Goal: Transaction & Acquisition: Purchase product/service

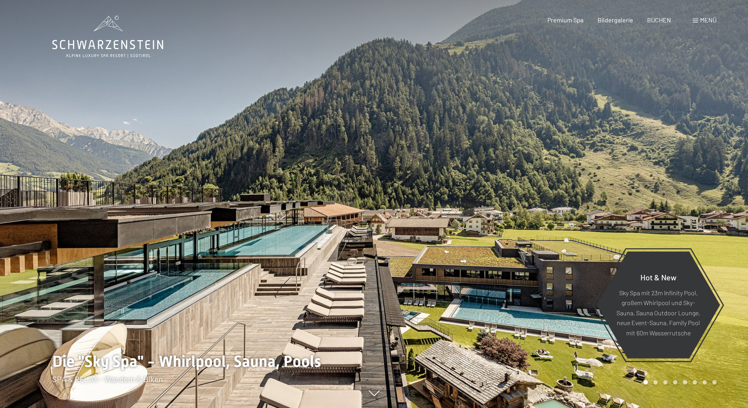
click at [699, 20] on div "Menü" at bounding box center [705, 20] width 24 height 9
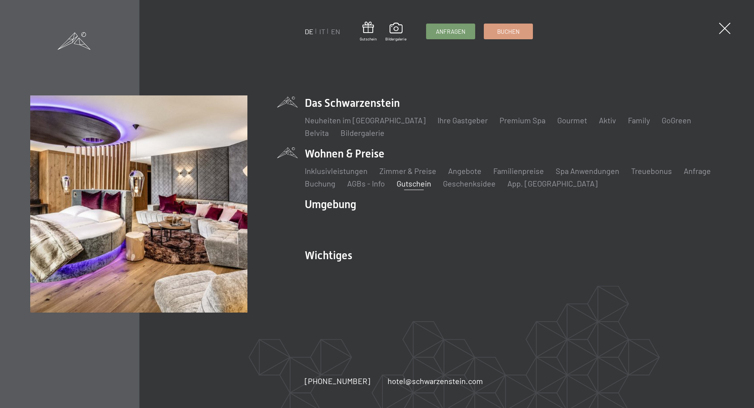
click at [423, 183] on link "Gutschein" at bounding box center [414, 183] width 35 height 9
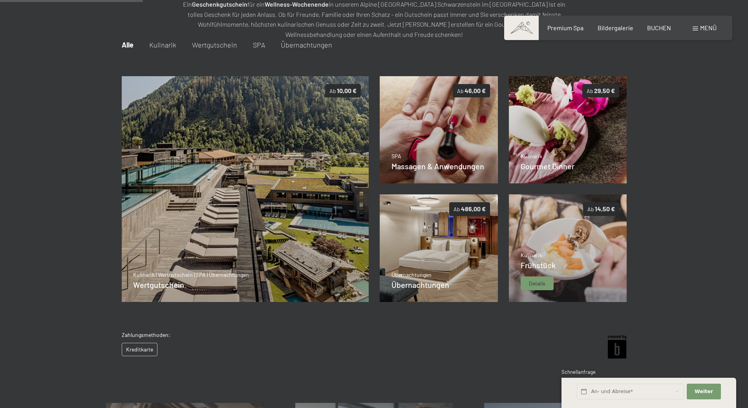
click at [557, 269] on img at bounding box center [568, 248] width 118 height 108
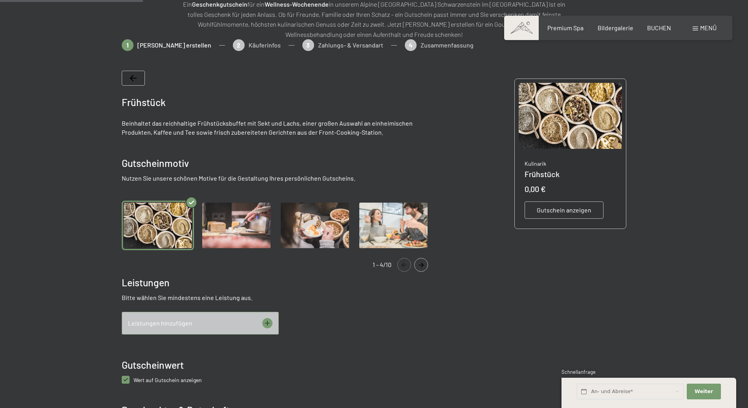
click at [233, 228] on img "Gallery" at bounding box center [236, 226] width 72 height 50
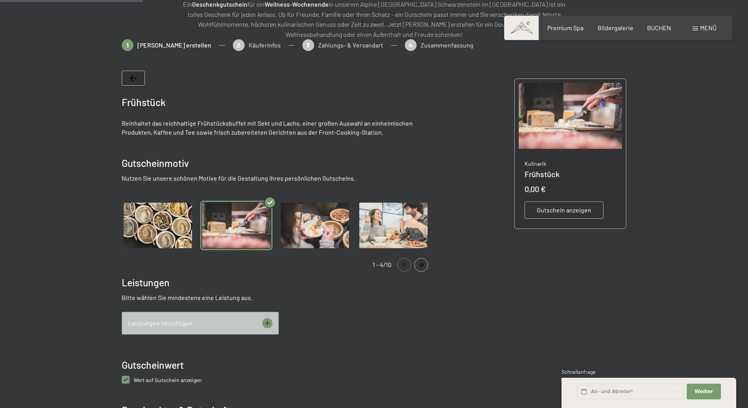
click at [310, 226] on span "Einwilligung Marketing*" at bounding box center [331, 227] width 65 height 8
click at [295, 226] on input "Einwilligung Marketing*" at bounding box center [291, 227] width 8 height 8
click at [324, 225] on span "Einwilligung Marketing*" at bounding box center [331, 227] width 65 height 8
click at [295, 225] on input "Einwilligung Marketing*" at bounding box center [291, 227] width 8 height 8
checkbox input "false"
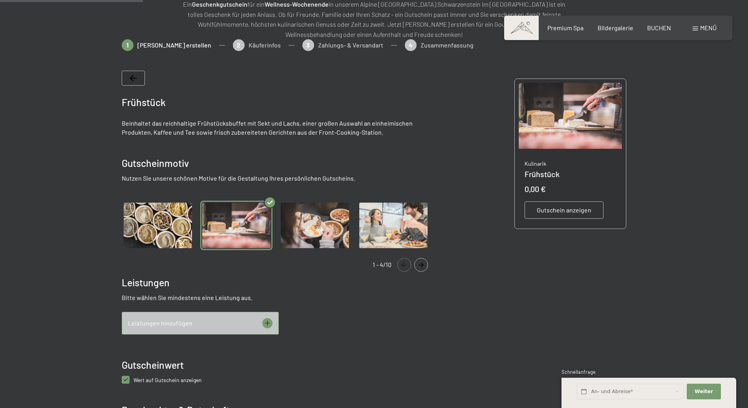
click at [321, 254] on div "Gallery" at bounding box center [279, 226] width 314 height 66
click at [327, 234] on img "Gallery" at bounding box center [315, 226] width 72 height 50
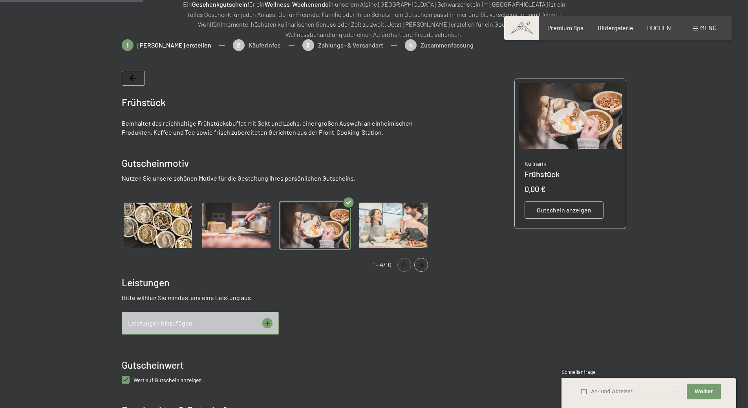
click at [381, 223] on img "Gallery" at bounding box center [393, 226] width 72 height 50
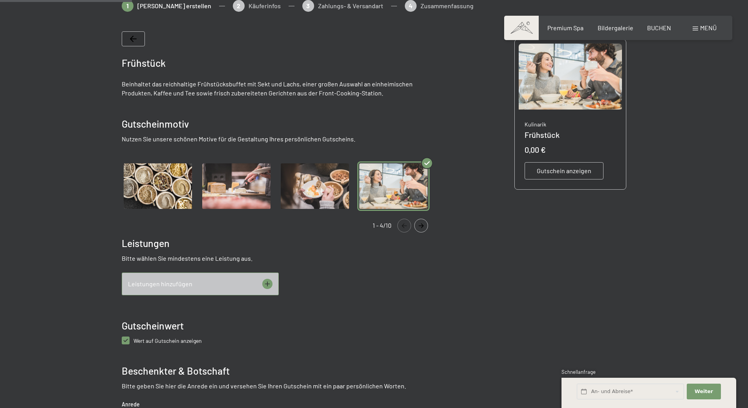
scroll to position [192, 0]
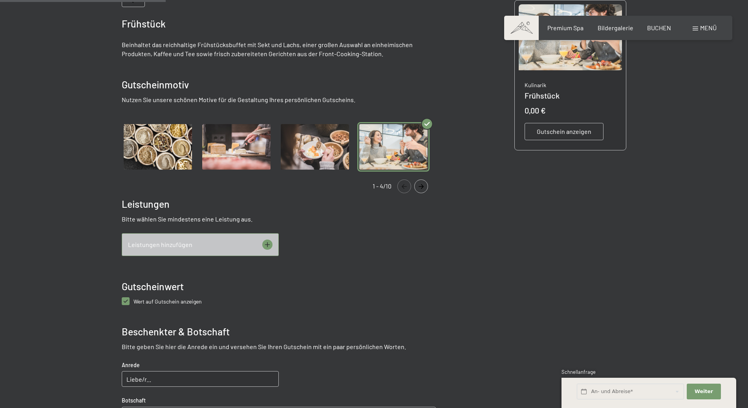
click at [419, 187] on icon "Navigate to next slide" at bounding box center [421, 186] width 13 height 5
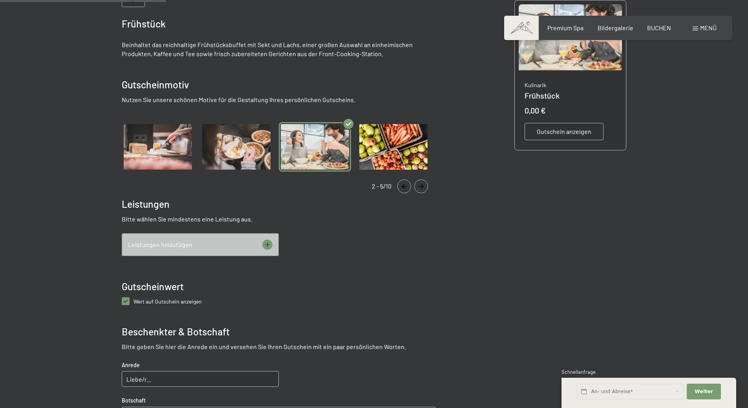
click at [396, 152] on img "Gallery" at bounding box center [393, 147] width 72 height 50
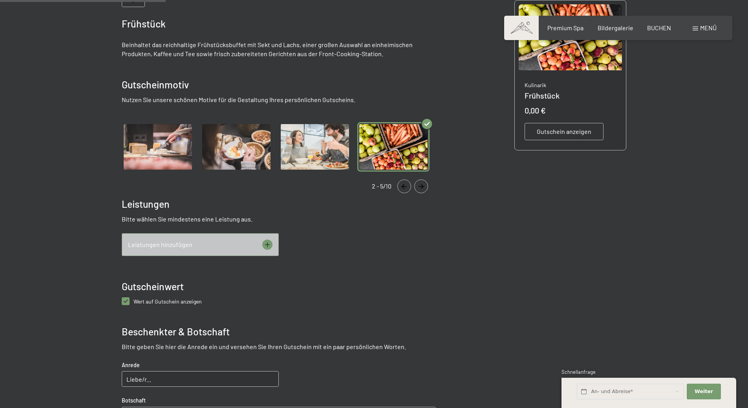
click at [424, 183] on button "Navigate to next slide" at bounding box center [421, 187] width 14 height 14
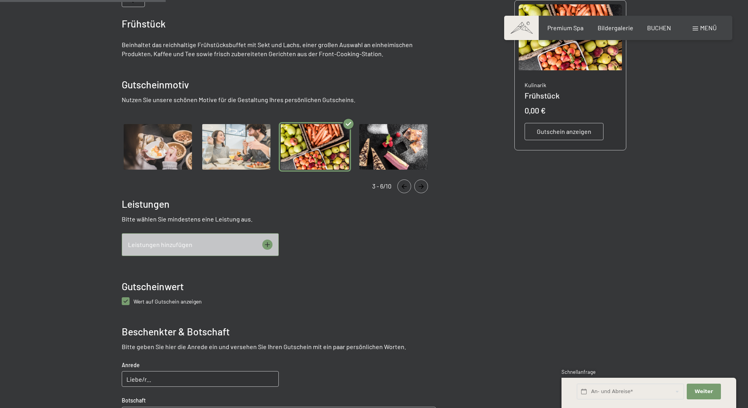
click at [386, 158] on img "Gallery" at bounding box center [393, 147] width 72 height 50
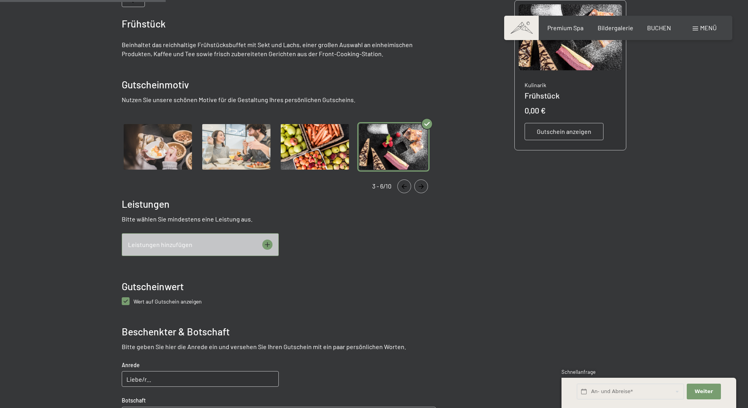
click at [412, 181] on div "Gallery" at bounding box center [413, 187] width 31 height 14
click at [423, 188] on icon "Navigate to next slide" at bounding box center [421, 186] width 13 height 5
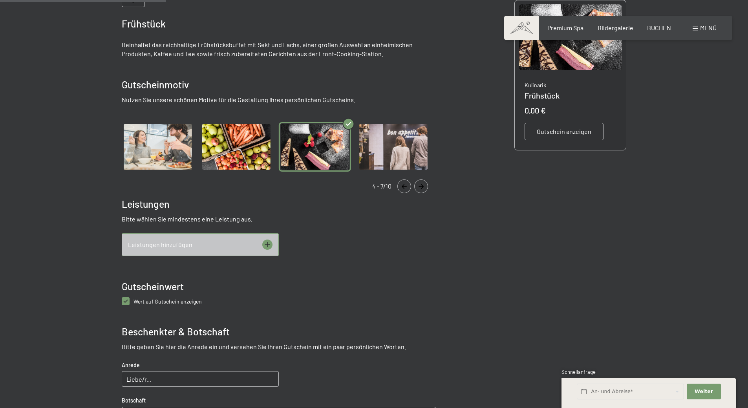
click at [421, 187] on icon "Navigate to next slide" at bounding box center [421, 186] width 13 height 5
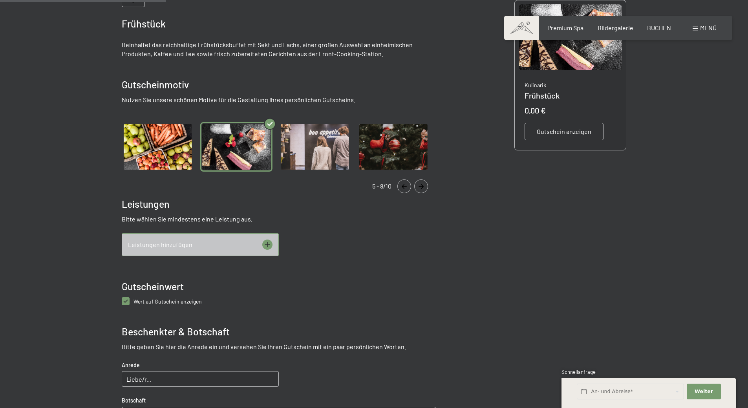
click at [421, 187] on icon "Navigate to next slide" at bounding box center [421, 186] width 13 height 5
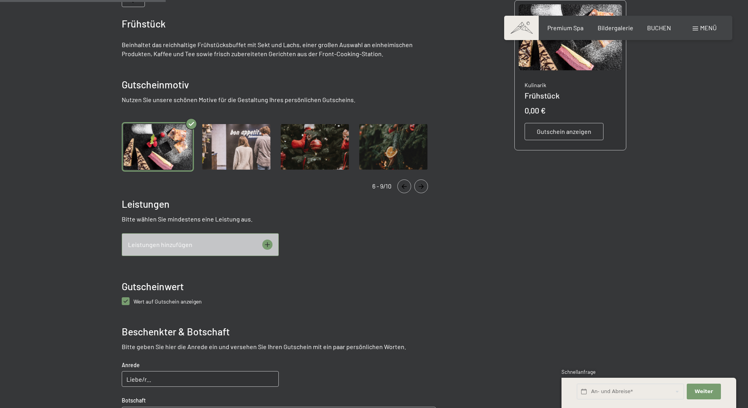
click at [421, 187] on icon "Navigate to next slide" at bounding box center [421, 186] width 13 height 5
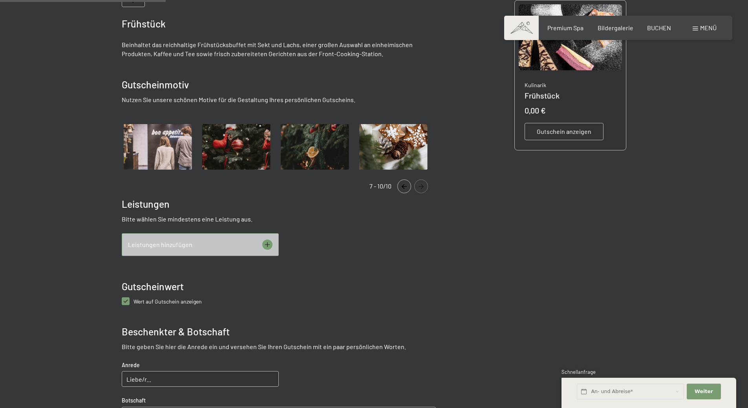
click at [421, 187] on icon "Navigate to next slide" at bounding box center [421, 186] width 13 height 5
click at [422, 186] on icon "Navigate to next slide" at bounding box center [421, 186] width 13 height 5
click at [404, 185] on icon "Navigate to previous slide" at bounding box center [404, 186] width 13 height 5
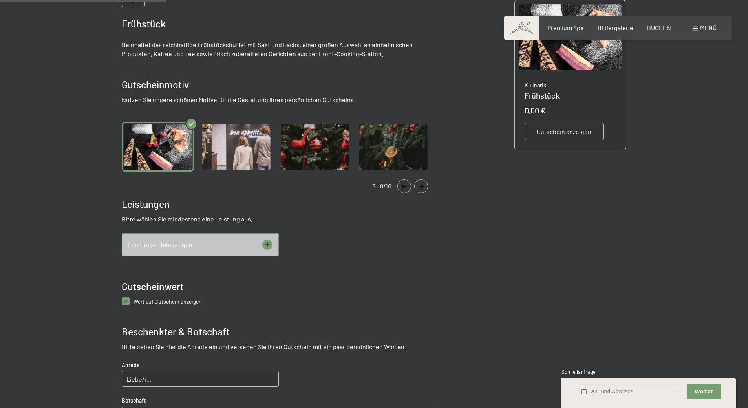
click at [404, 185] on icon "Navigate to previous slide" at bounding box center [404, 186] width 13 height 5
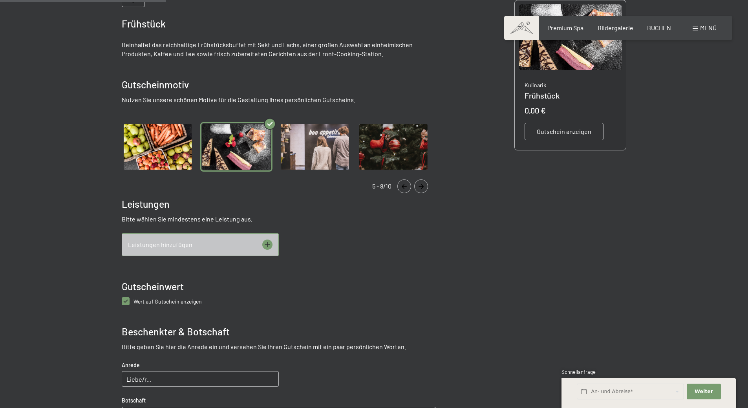
click at [404, 185] on icon "Navigate to previous slide" at bounding box center [404, 186] width 13 height 5
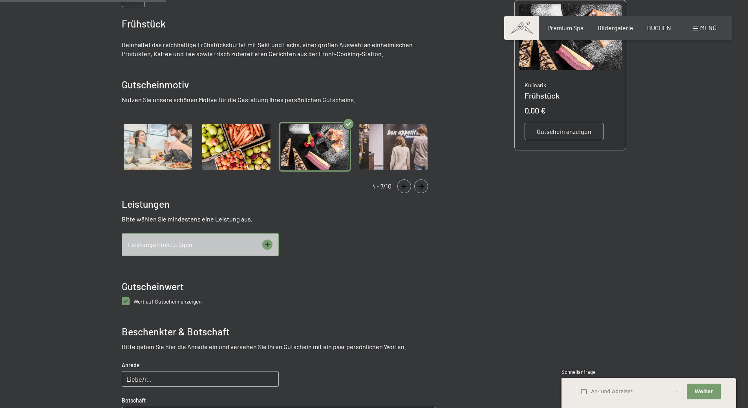
click at [404, 185] on icon "Navigate to previous slide" at bounding box center [404, 186] width 13 height 5
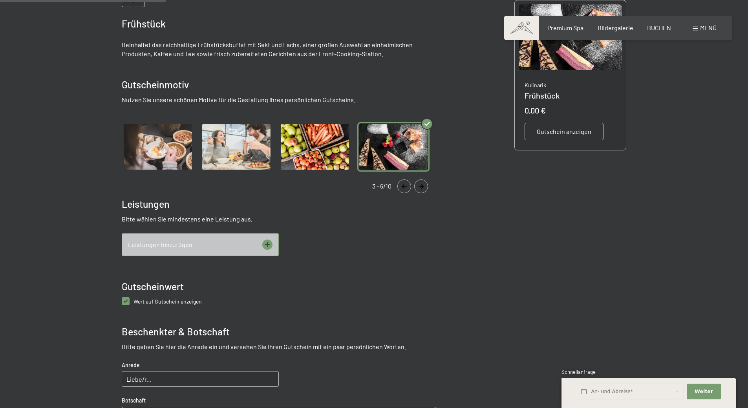
click at [404, 185] on icon "Navigate to previous slide" at bounding box center [404, 186] width 13 height 5
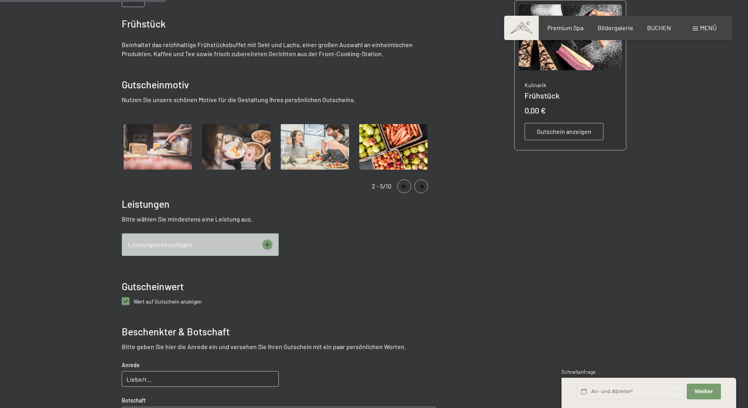
click at [404, 185] on icon "Navigate to previous slide" at bounding box center [404, 186] width 13 height 5
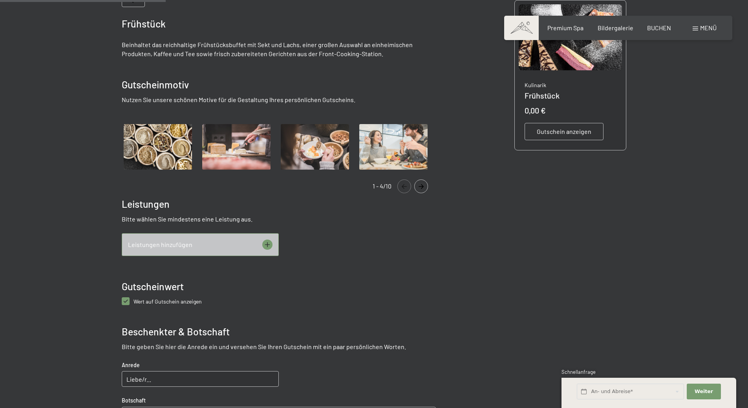
click at [342, 153] on img "Gallery" at bounding box center [315, 147] width 72 height 50
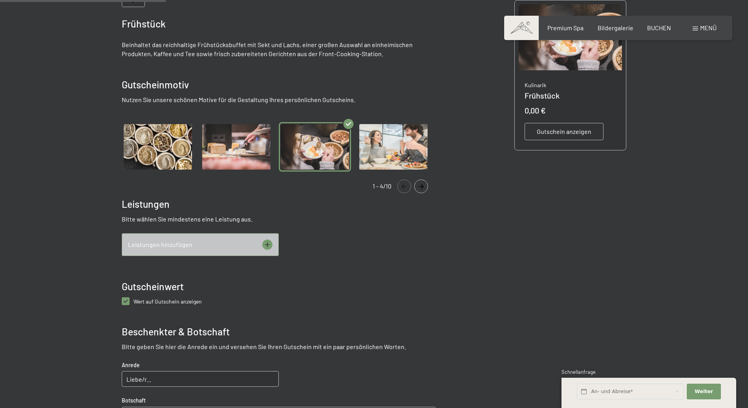
click at [265, 247] on icon at bounding box center [267, 245] width 10 height 10
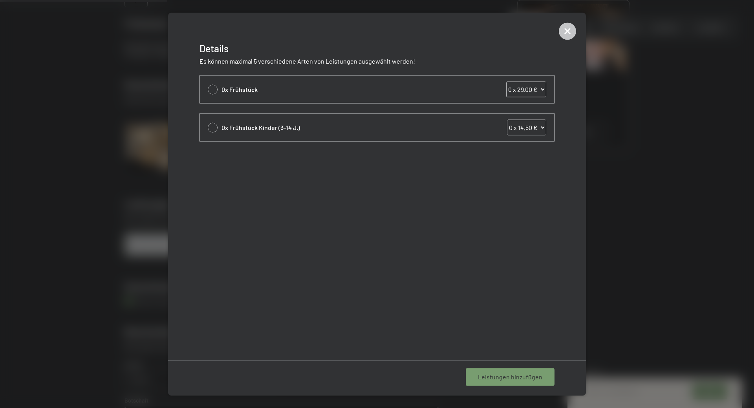
click at [240, 86] on span "0x Frühstück" at bounding box center [344, 89] width 244 height 9
click at [213, 88] on div at bounding box center [213, 89] width 10 height 10
select select "1"
click at [500, 378] on span "1 Leistung hinzufügen" at bounding box center [512, 377] width 61 height 9
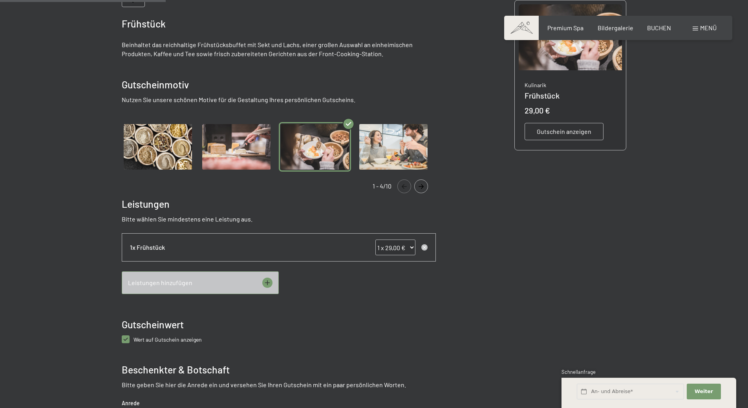
click at [276, 281] on div "Leistungen hinzufügen" at bounding box center [200, 282] width 157 height 23
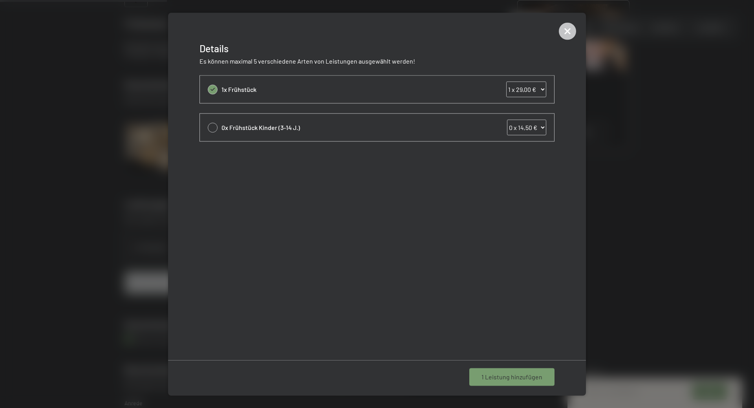
click at [519, 378] on span "1 Leistung hinzufügen" at bounding box center [512, 377] width 61 height 9
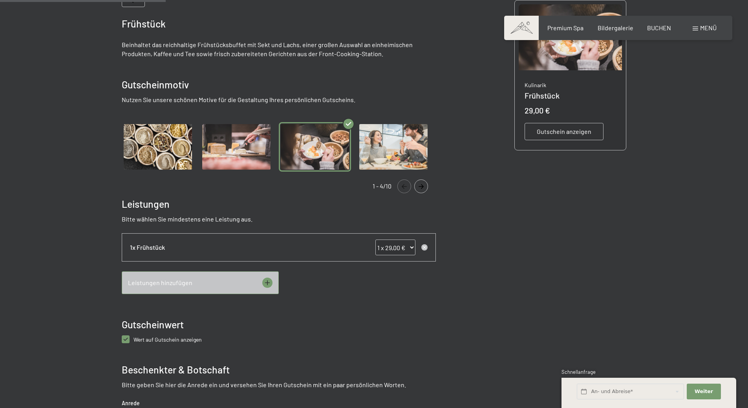
click at [240, 287] on div "Leistungen hinzufügen" at bounding box center [200, 282] width 157 height 23
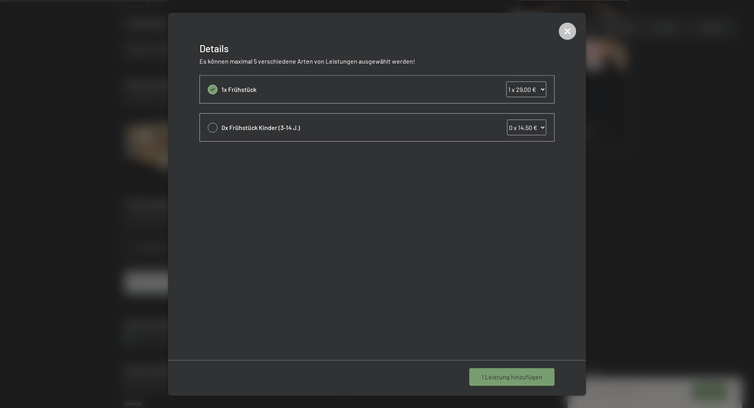
click at [539, 88] on select "0 x 29,00 € 1 x 29,00 € 2 x 29,00 € 3 x 29,00 € 4 x 29,00 € 5 x 29,00 € 6 x 29,…" at bounding box center [526, 89] width 40 height 16
select select "2"
click at [506, 81] on select "0 x 29,00 € 1 x 29,00 € 2 x 29,00 € 3 x 29,00 € 4 x 29,00 € 5 x 29,00 € 6 x 29,…" at bounding box center [526, 89] width 40 height 16
select select "2"
click at [552, 218] on div "2x Frühstück 0 x 29,00 € 1 x 29,00 € 2 x 29,00 € 3 x 29,00 € 4 x 29,00 € 5 x 29…" at bounding box center [377, 217] width 418 height 285
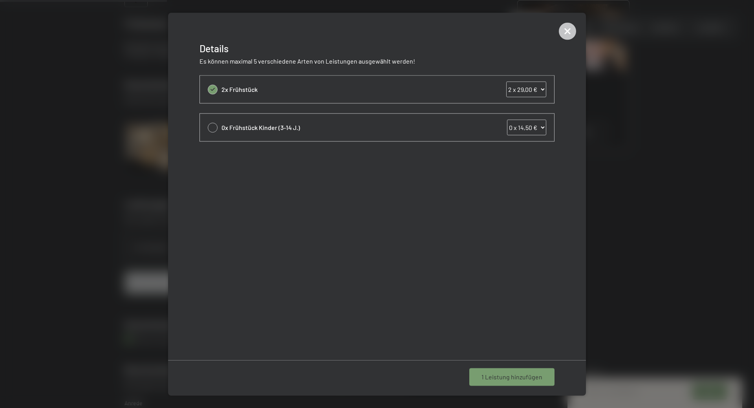
click at [534, 379] on span "1 Leistung hinzufügen" at bounding box center [512, 377] width 61 height 9
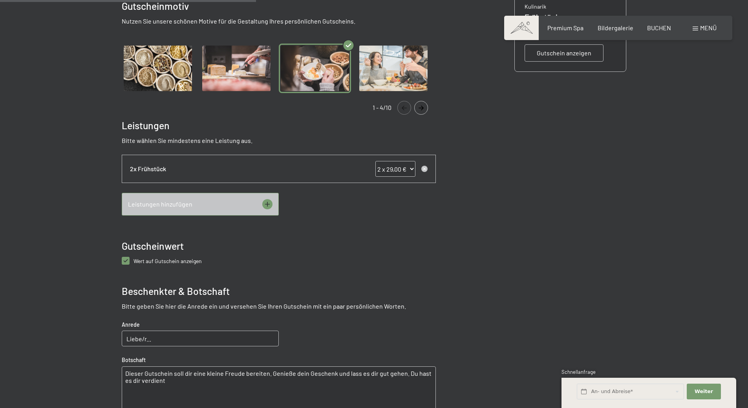
scroll to position [310, 0]
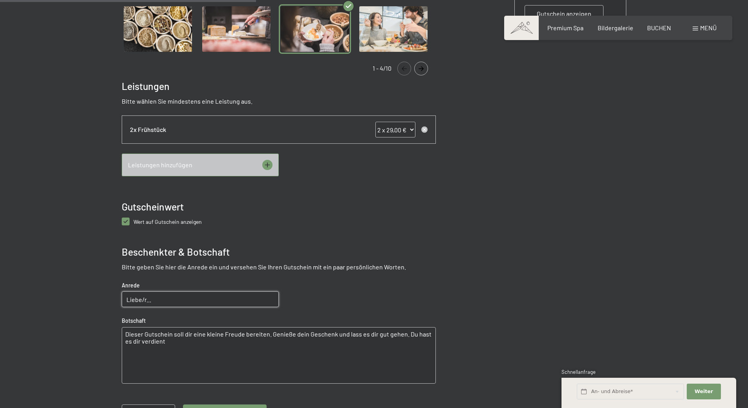
click at [175, 303] on input "Liebe/r..." at bounding box center [200, 299] width 157 height 16
type input "Lieber [PERSON_NAME] und liebe [PERSON_NAME],"
click at [188, 341] on textarea "Dieser Gutschein soll dir eine kleine Freude bereiten. Genieße dein Geschenk un…" at bounding box center [279, 355] width 314 height 57
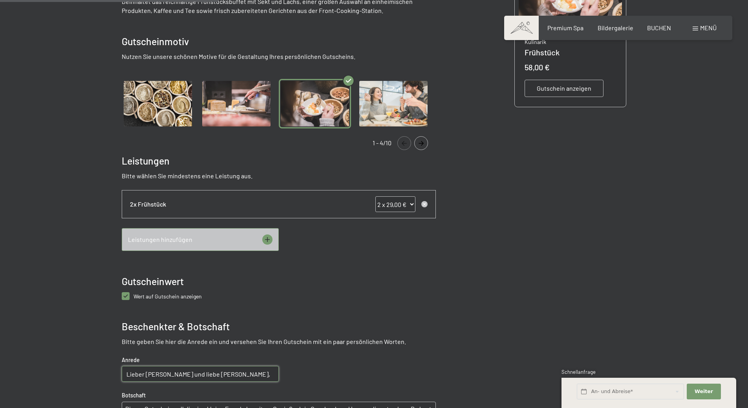
scroll to position [275, 0]
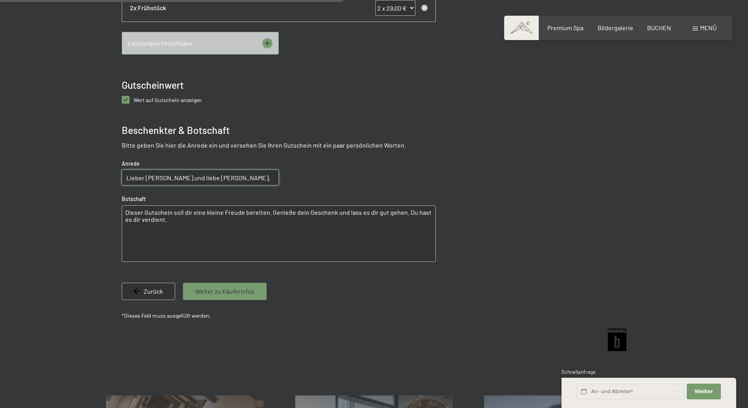
type textarea "Dieser Gutschein soll dir eine kleine Freude bereiten. Genieße dein Geschenk un…"
click at [240, 297] on div "Weiter zu Käuferinfos" at bounding box center [225, 291] width 84 height 17
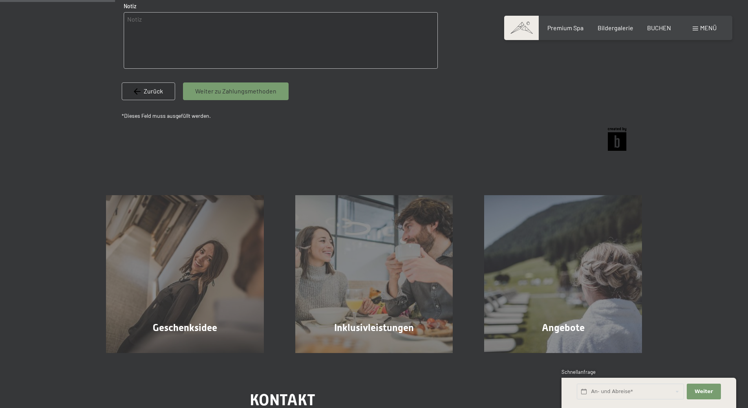
scroll to position [114, 0]
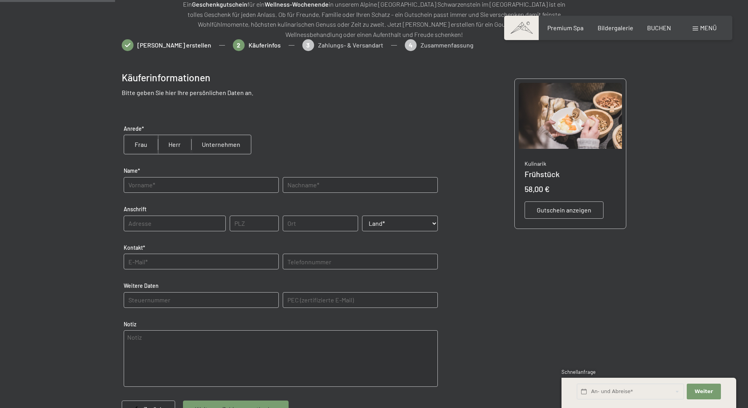
click at [129, 147] on input "radio" at bounding box center [141, 144] width 34 height 19
radio input "true"
click at [157, 185] on input "text" at bounding box center [201, 185] width 155 height 16
type input "[PERSON_NAME]"
type input "v"
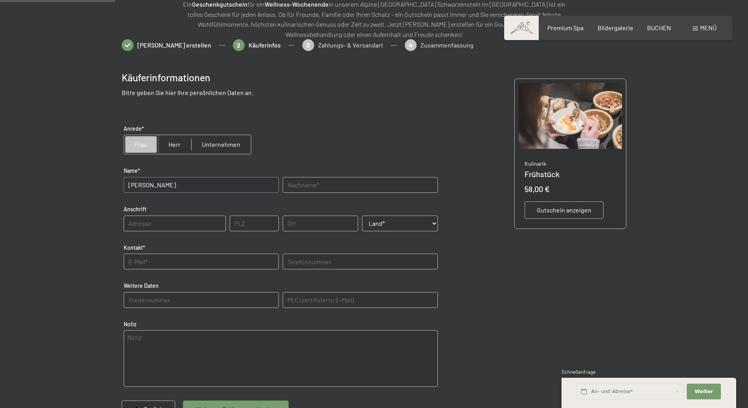
type input "o"
type input "Volgger"
click at [157, 185] on input "[PERSON_NAME]" at bounding box center [201, 185] width 155 height 16
click at [306, 191] on input "Volgger" at bounding box center [360, 185] width 155 height 16
click at [179, 221] on input "text" at bounding box center [175, 224] width 102 height 16
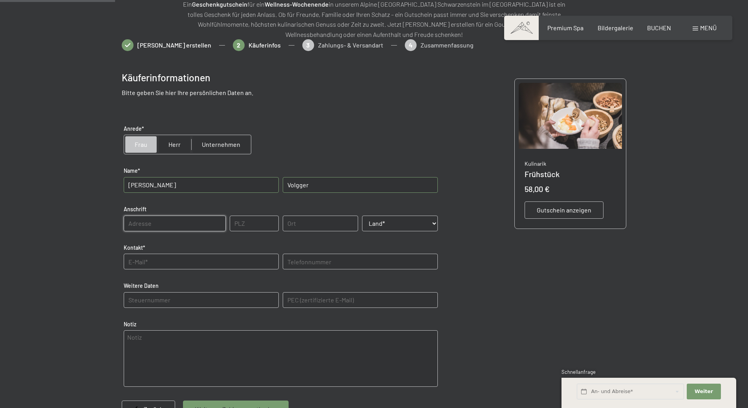
click at [147, 224] on input "text" at bounding box center [175, 224] width 102 height 16
type input "Oberragen 33"
type input "39031"
type input "Bruneck"
click at [411, 213] on div "Land* Land* [GEOGRAPHIC_DATA] [GEOGRAPHIC_DATA] [GEOGRAPHIC_DATA] [GEOGRAPHIC_D…" at bounding box center [400, 224] width 80 height 24
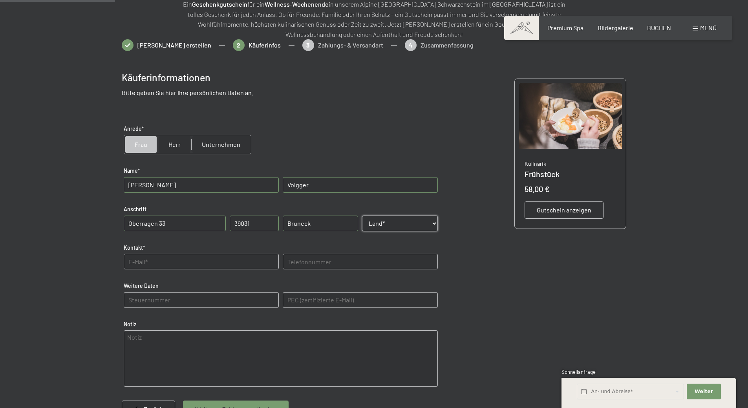
click at [412, 224] on select "Land* [GEOGRAPHIC_DATA] [GEOGRAPHIC_DATA] [GEOGRAPHIC_DATA] [GEOGRAPHIC_DATA] […" at bounding box center [400, 224] width 76 height 16
select select "ITA"
click at [362, 216] on select "Land* [GEOGRAPHIC_DATA] [GEOGRAPHIC_DATA] [GEOGRAPHIC_DATA] [GEOGRAPHIC_DATA] […" at bounding box center [400, 224] width 76 height 16
click at [208, 261] on input "text" at bounding box center [201, 262] width 155 height 16
type input "[EMAIL_ADDRESS][DOMAIN_NAME]"
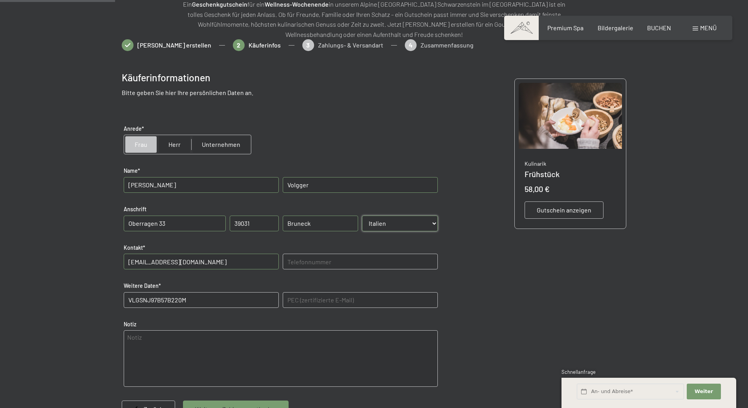
type Daten "VLGSNJ97B57B220M"
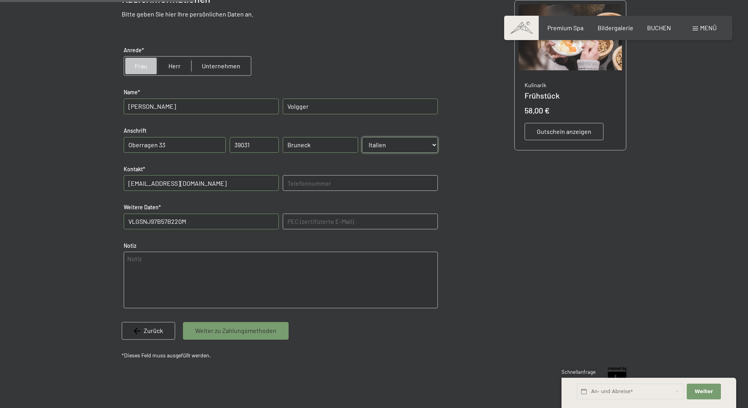
scroll to position [232, 0]
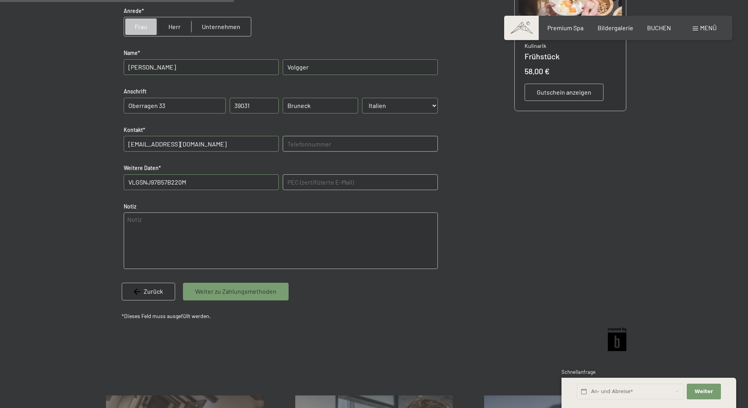
click at [235, 293] on span "Weiter zu Zahlungsmethoden" at bounding box center [235, 291] width 81 height 9
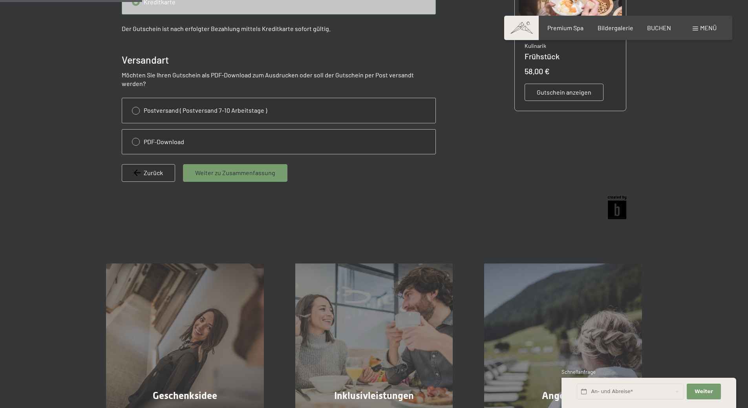
scroll to position [114, 0]
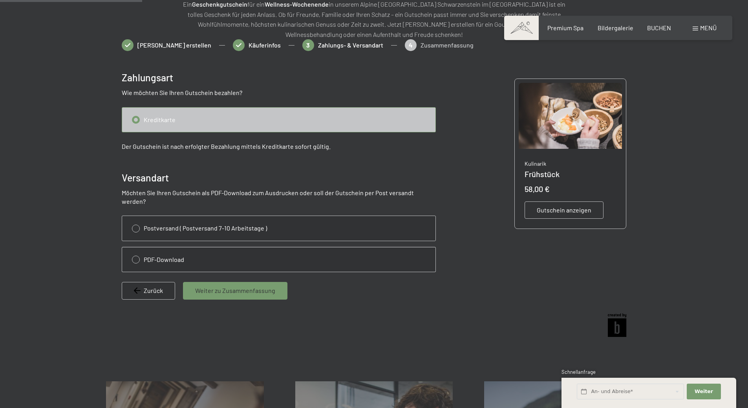
click at [189, 247] on input "radio" at bounding box center [278, 259] width 313 height 24
radio input "true"
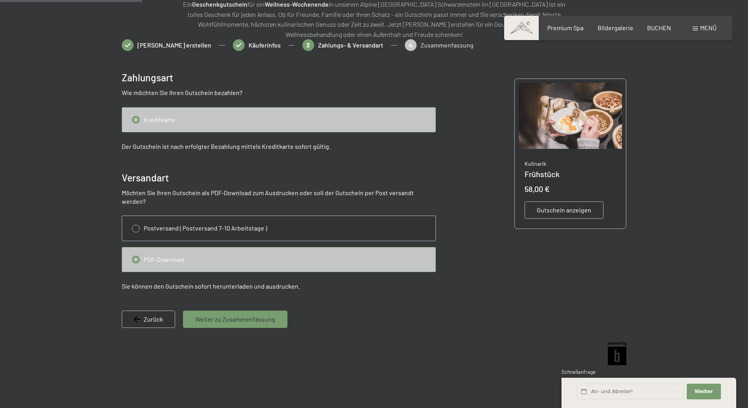
click at [225, 315] on span "Weiter zu Zusammenfassung" at bounding box center [235, 319] width 80 height 9
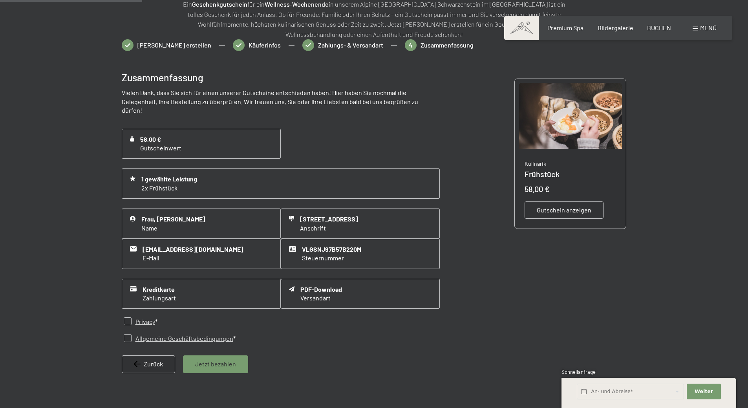
click at [128, 317] on input "checkbox" at bounding box center [128, 321] width 8 height 8
checkbox input "true"
click at [129, 334] on input "checkbox" at bounding box center [128, 338] width 8 height 8
checkbox input "true"
click at [214, 360] on span "Jetzt bezahlen" at bounding box center [215, 364] width 41 height 9
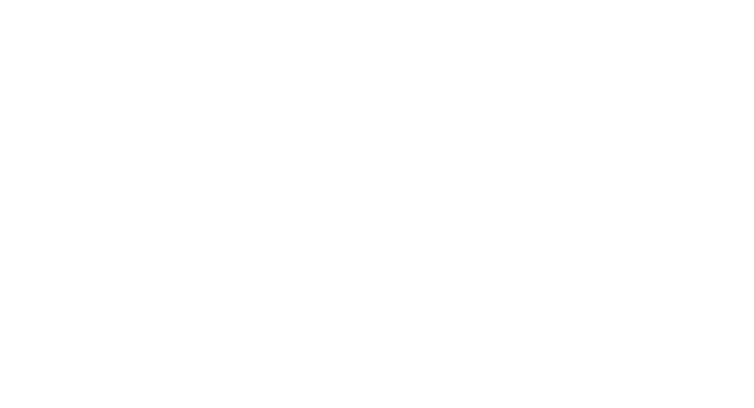
scroll to position [0, 0]
